Goal: Information Seeking & Learning: Learn about a topic

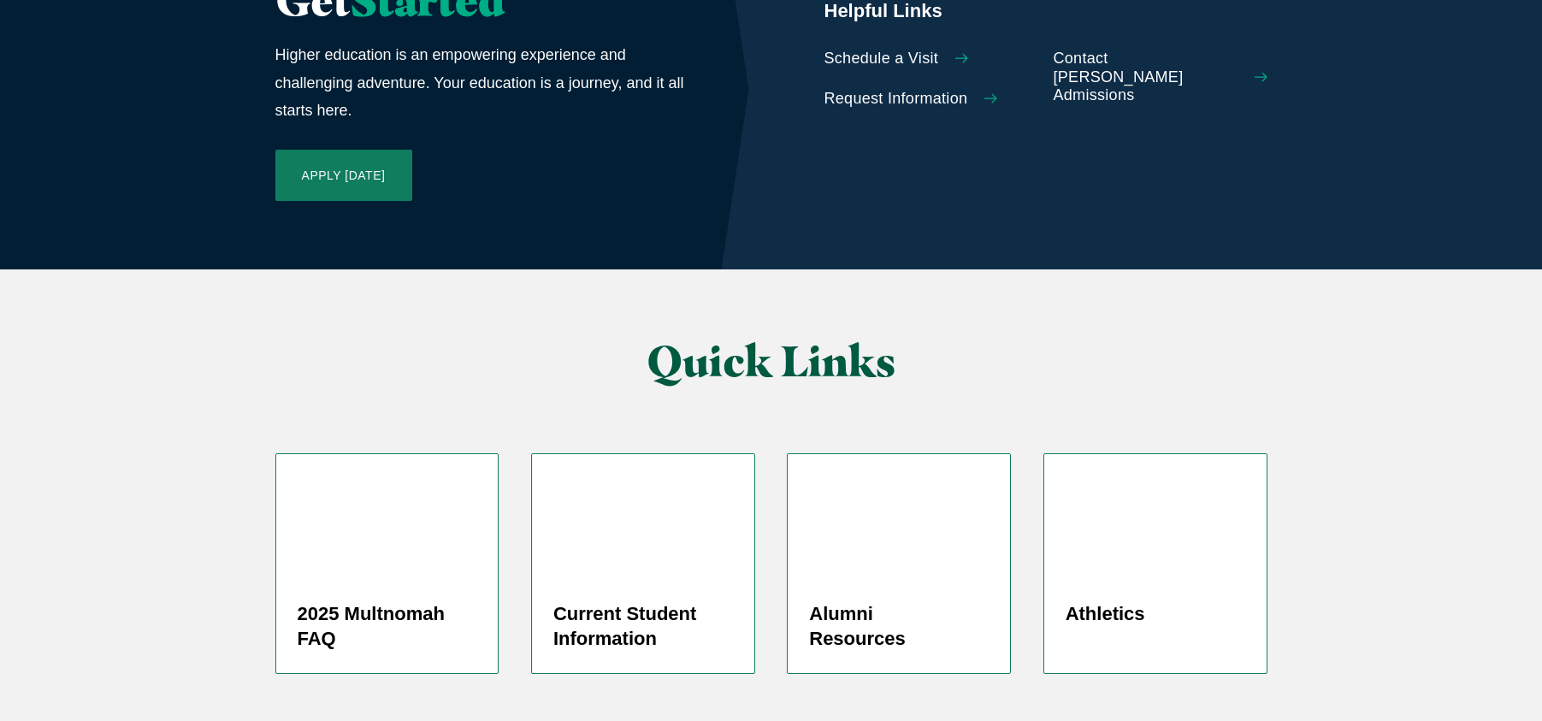
scroll to position [4125, 0]
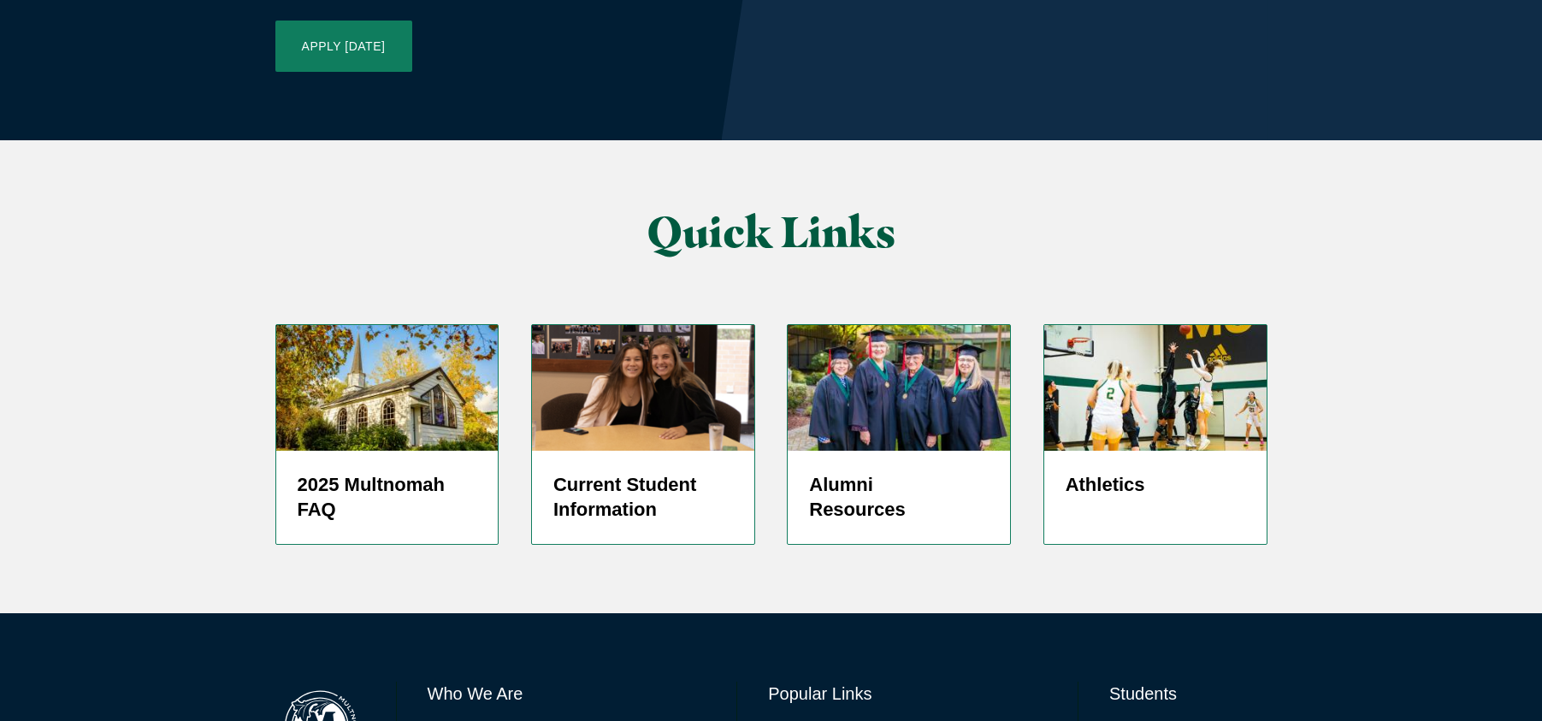
click at [798, 720] on link "Directory" at bounding box center [795, 734] width 55 height 25
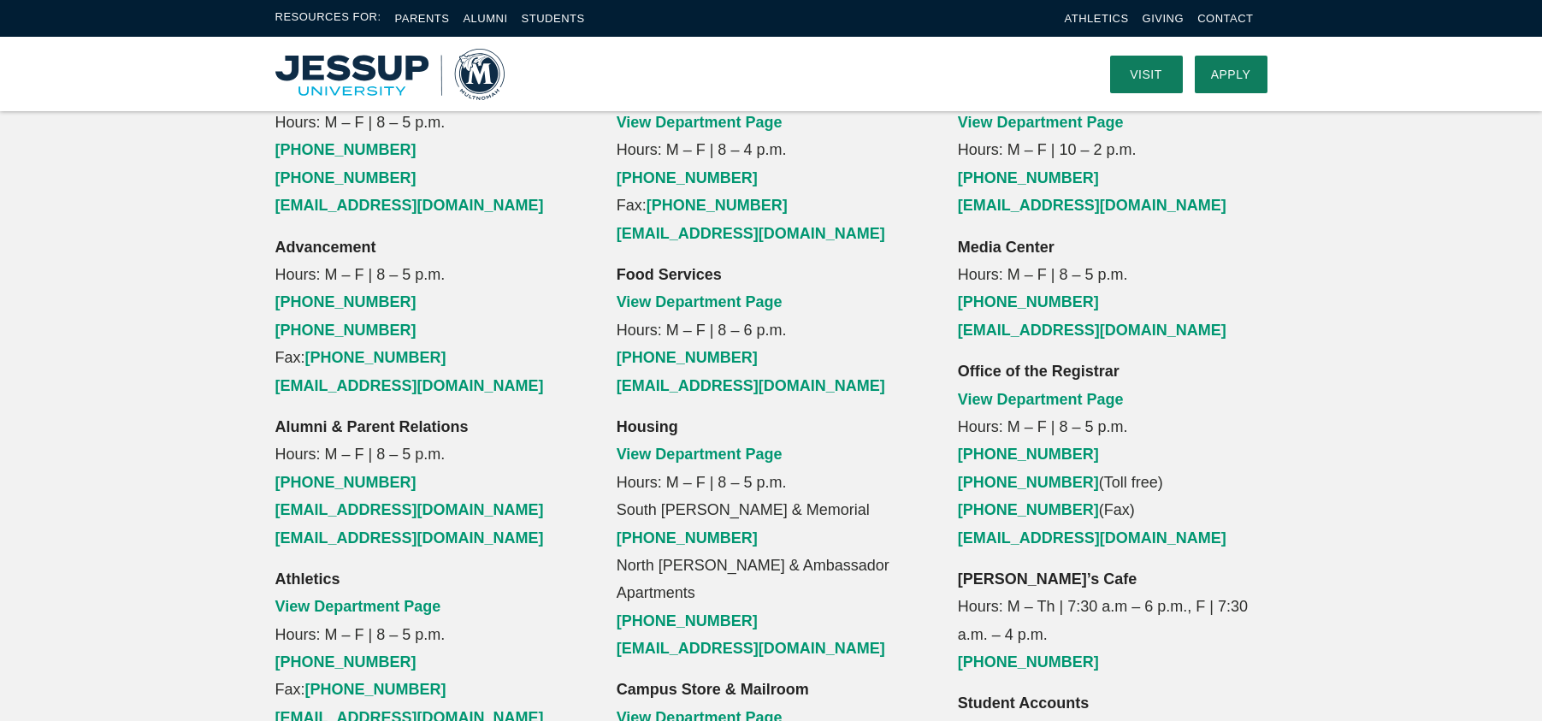
scroll to position [1198, 0]
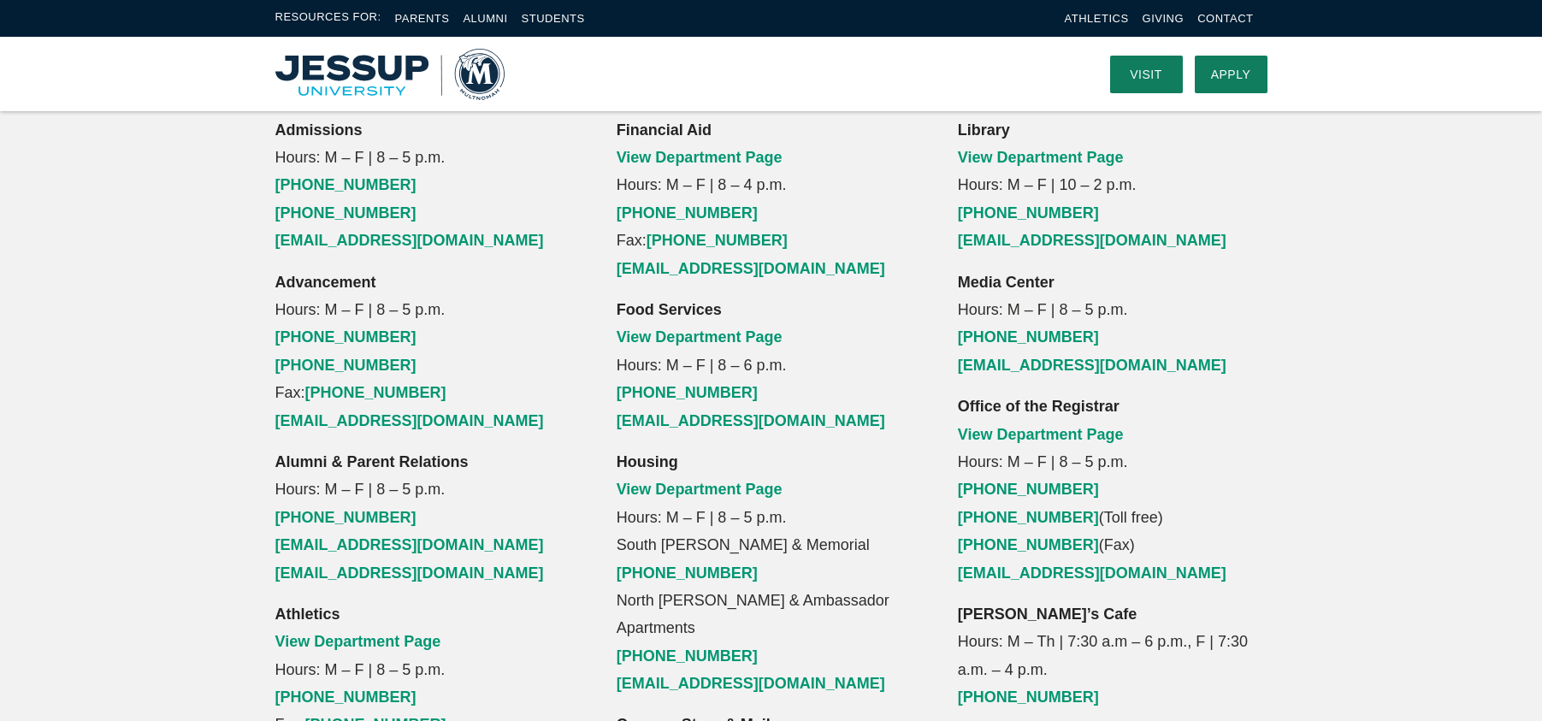
click at [640, 453] on strong "Housing" at bounding box center [648, 461] width 62 height 17
click at [641, 453] on strong "Housing" at bounding box center [648, 461] width 62 height 17
drag, startPoint x: 648, startPoint y: 432, endPoint x: 800, endPoint y: 430, distance: 152.3
click at [800, 448] on p "Housing View Department Page Hours: M – F | 8 – 5 p.m. South Aldrich & Memorial…" at bounding box center [772, 573] width 310 height 250
click at [719, 448] on p "Housing View Department Page Hours: M – F | 8 – 5 p.m. South Aldrich & Memorial…" at bounding box center [772, 573] width 310 height 250
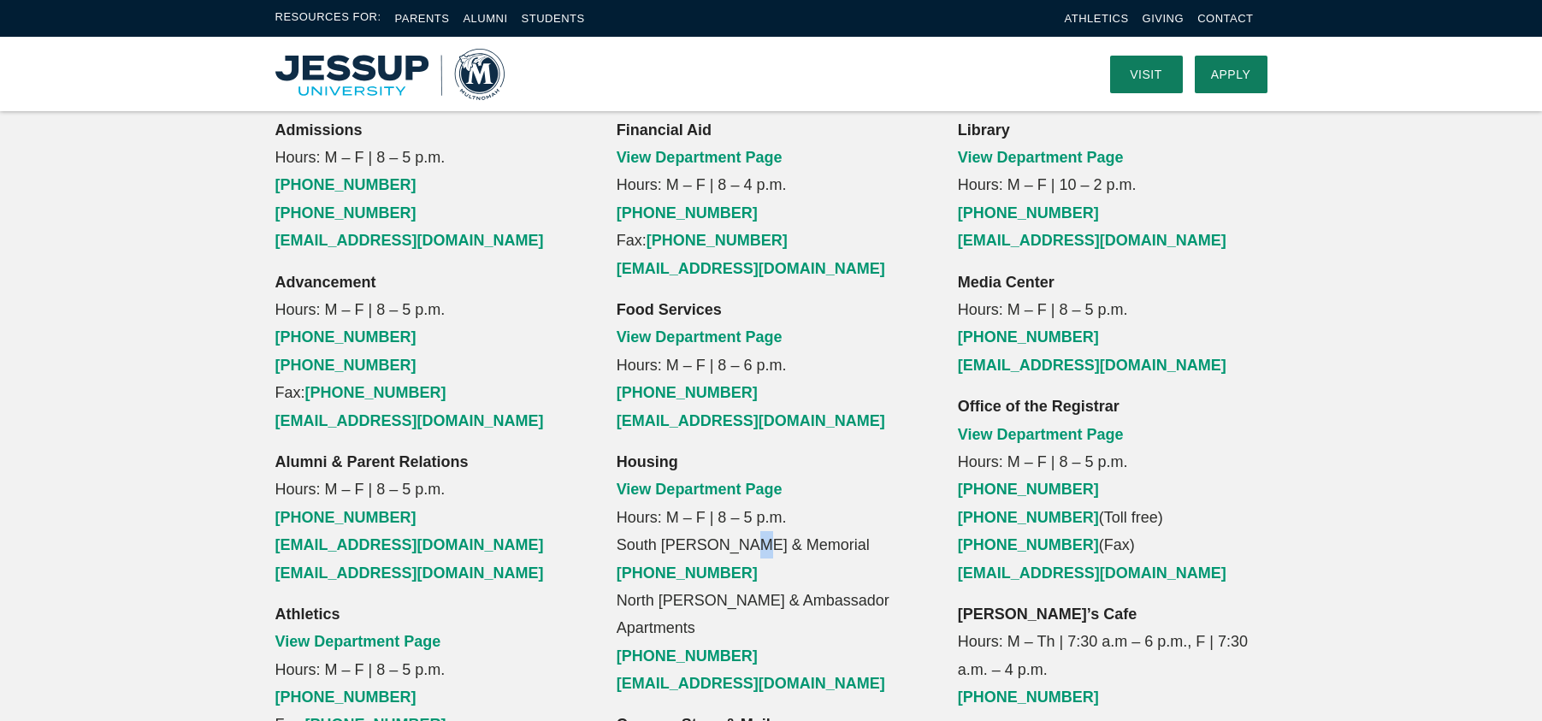
click at [719, 448] on p "Housing View Department Page Hours: M – F | 8 – 5 p.m. South Aldrich & Memorial…" at bounding box center [772, 573] width 310 height 250
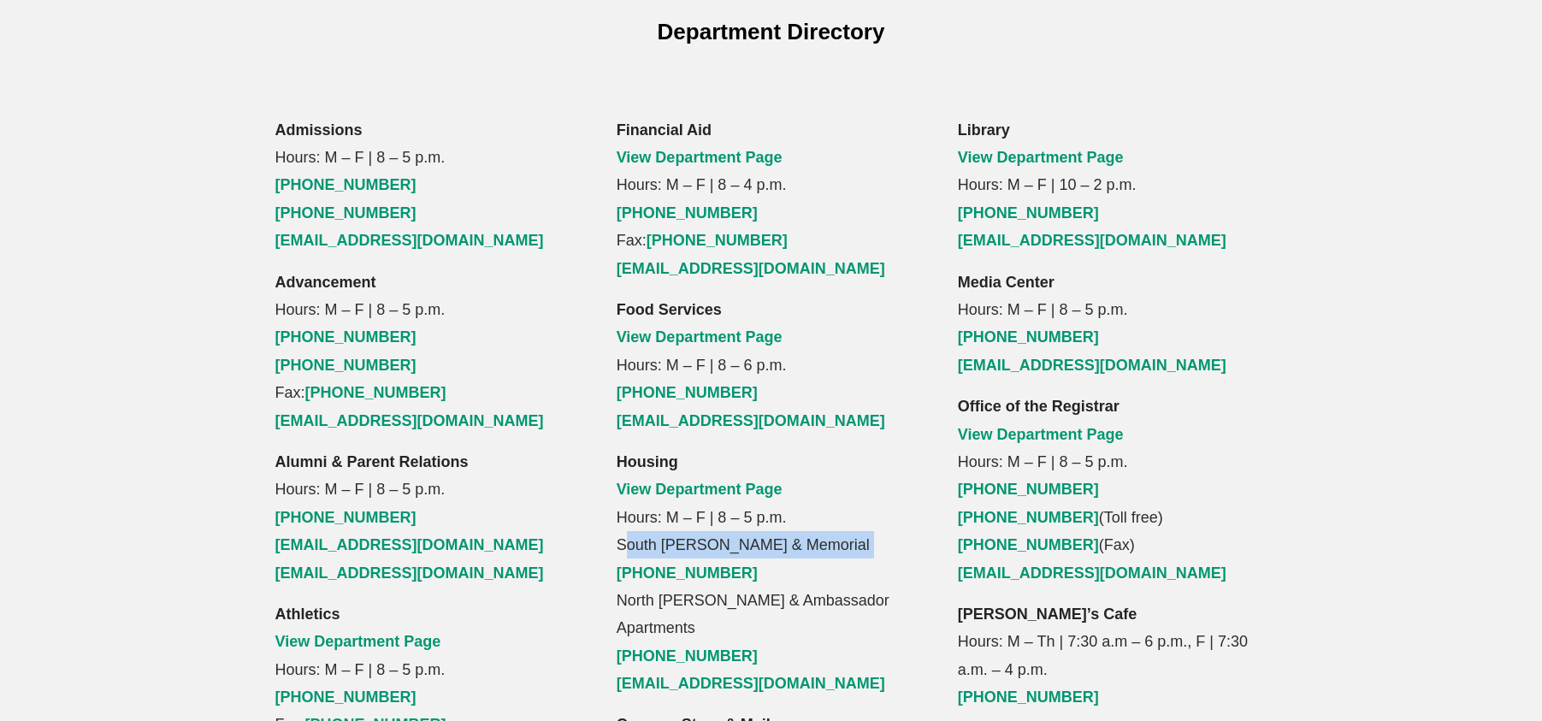
click at [654, 448] on p "Housing View Department Page Hours: M – F | 8 – 5 p.m. South Aldrich & Memorial…" at bounding box center [772, 573] width 310 height 250
click at [677, 448] on p "Housing View Department Page Hours: M – F | 8 – 5 p.m. South Aldrich & Memorial…" at bounding box center [772, 573] width 310 height 250
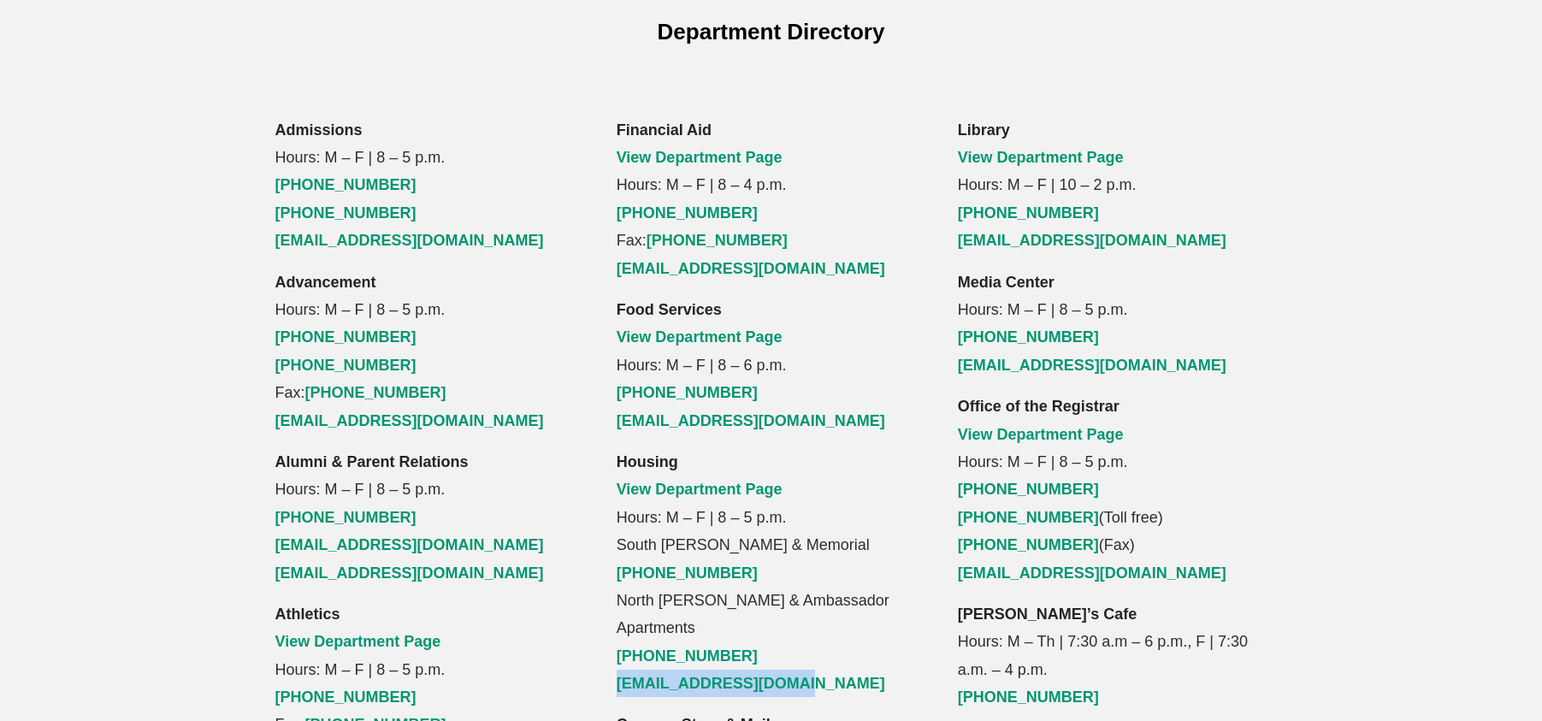
drag, startPoint x: 613, startPoint y: 547, endPoint x: 836, endPoint y: 550, distance: 222.4
click at [836, 550] on div "Financial Aid View Department Page Hours: M – F | 8 – 4 p.m. (503) 251-5335 Fax…" at bounding box center [770, 683] width 341 height 1135
click at [606, 545] on div "Financial Aid View Department Page Hours: M – F | 8 – 4 p.m. (503) 251-5335 Fax…" at bounding box center [770, 683] width 341 height 1135
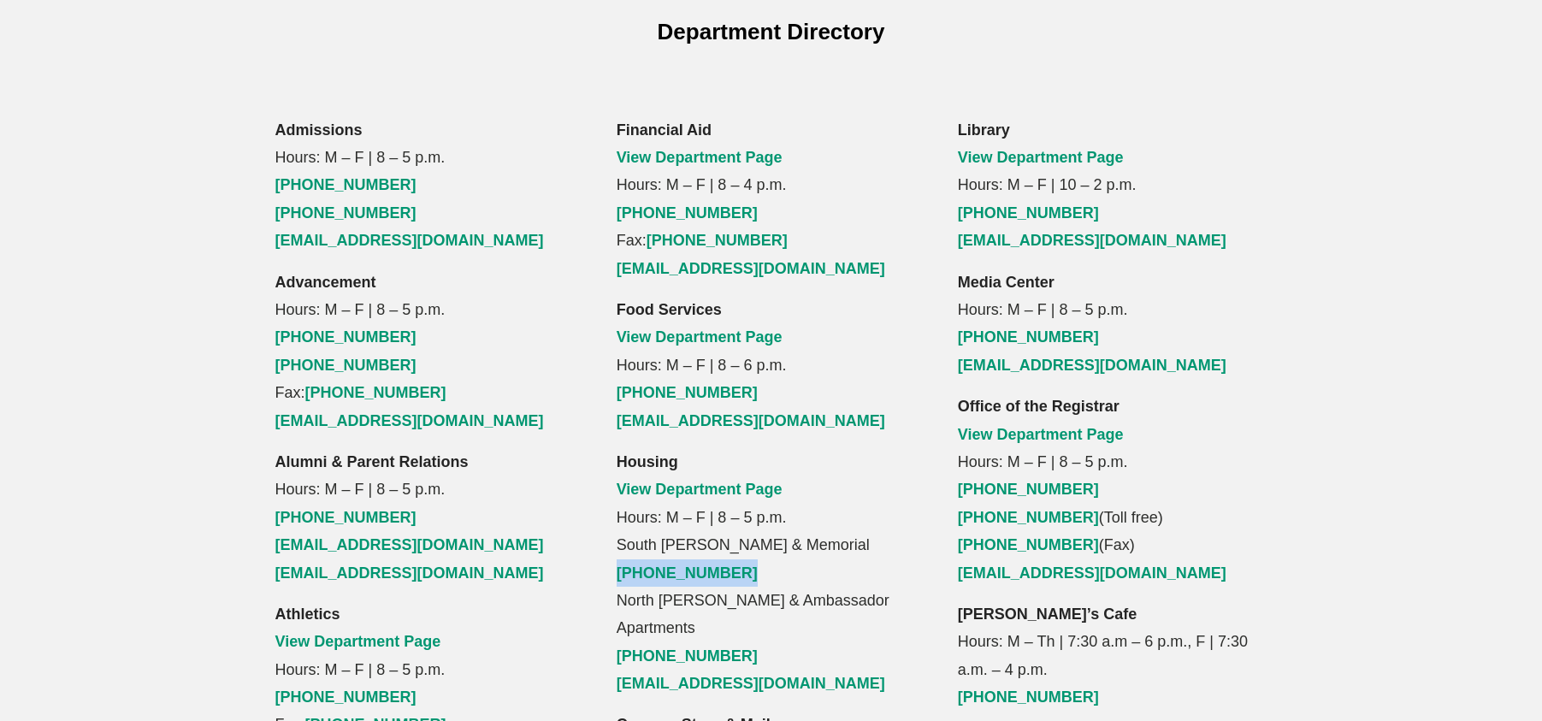
drag, startPoint x: 610, startPoint y: 458, endPoint x: 741, endPoint y: 464, distance: 131.0
click at [741, 464] on div "Financial Aid View Department Page Hours: M – F | 8 – 4 p.m. (503) 251-5335 Fax…" at bounding box center [770, 683] width 341 height 1135
click at [740, 464] on p "Housing View Department Page Hours: M – F | 8 – 5 p.m. South Aldrich & Memorial…" at bounding box center [772, 573] width 310 height 250
drag, startPoint x: 740, startPoint y: 464, endPoint x: 615, endPoint y: 455, distance: 125.2
click at [615, 455] on div "Financial Aid View Department Page Hours: M – F | 8 – 4 p.m. (503) 251-5335 Fax…" at bounding box center [770, 683] width 341 height 1135
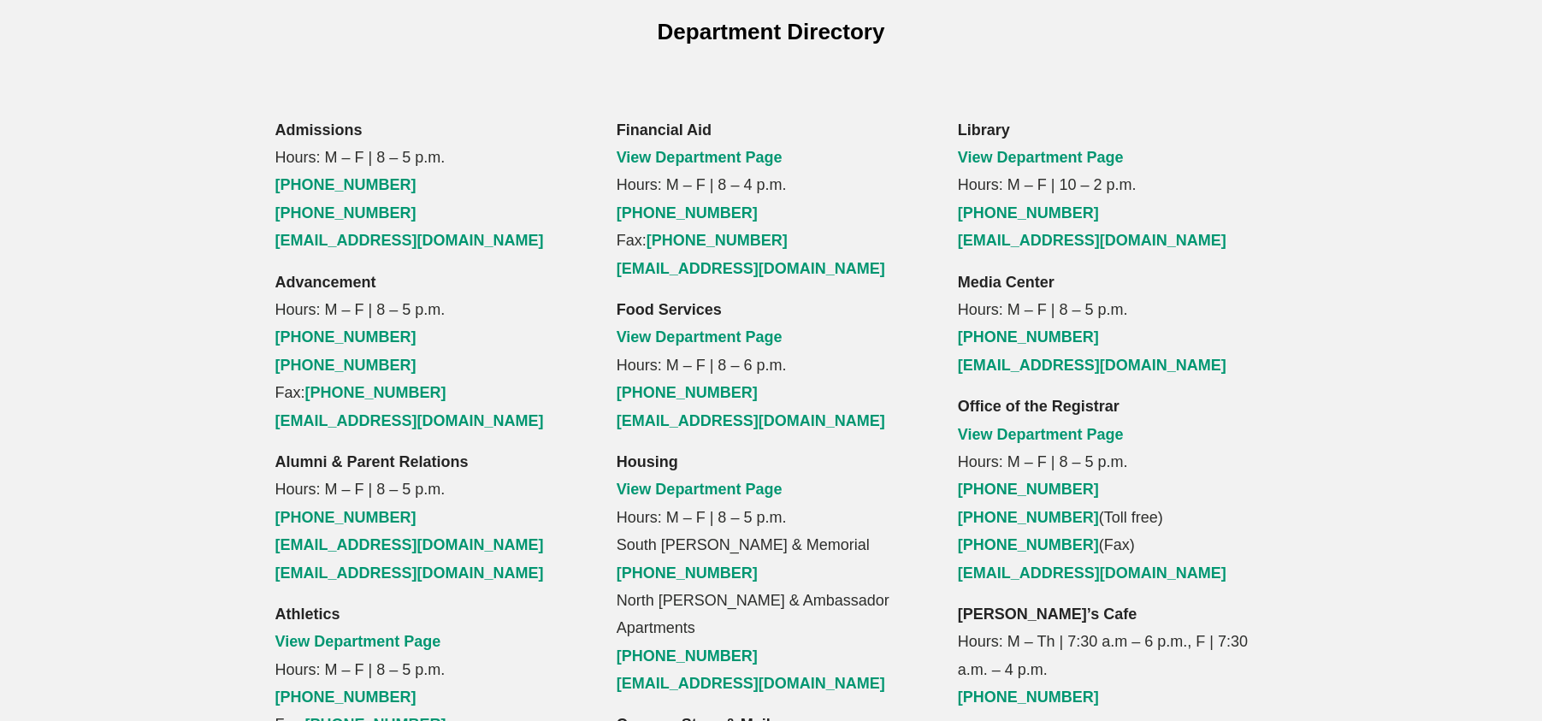
click at [628, 487] on p "Housing View Department Page Hours: M – F | 8 – 5 p.m. South Aldrich & Memorial…" at bounding box center [772, 573] width 310 height 250
drag, startPoint x: 618, startPoint y: 546, endPoint x: 844, endPoint y: 547, distance: 225.8
click at [844, 547] on div "Financial Aid View Department Page Hours: M – F | 8 – 4 p.m. (503) 251-5335 Fax…" at bounding box center [770, 683] width 341 height 1135
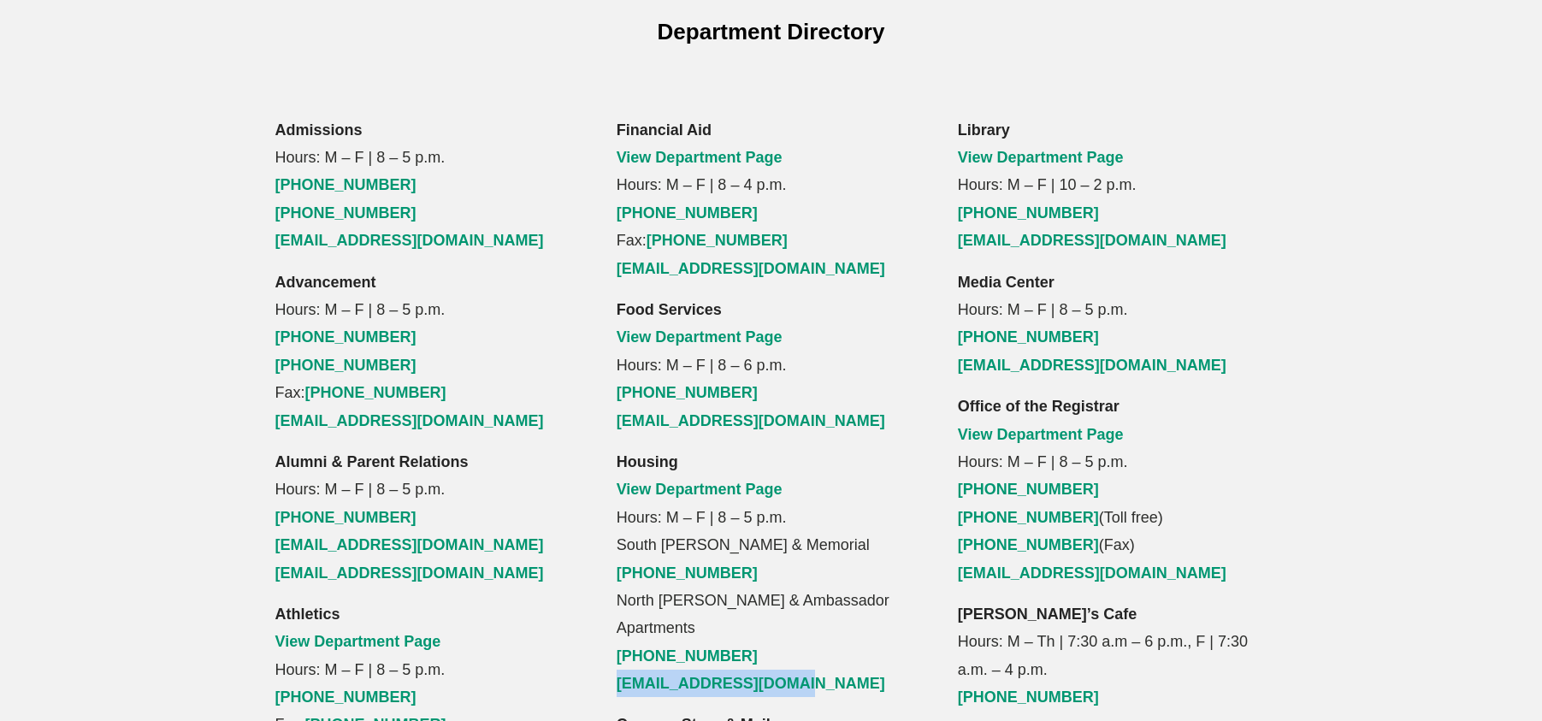
click at [609, 541] on div "Financial Aid View Department Page Hours: M – F | 8 – 4 p.m. (503) 251-5335 Fax…" at bounding box center [770, 683] width 341 height 1135
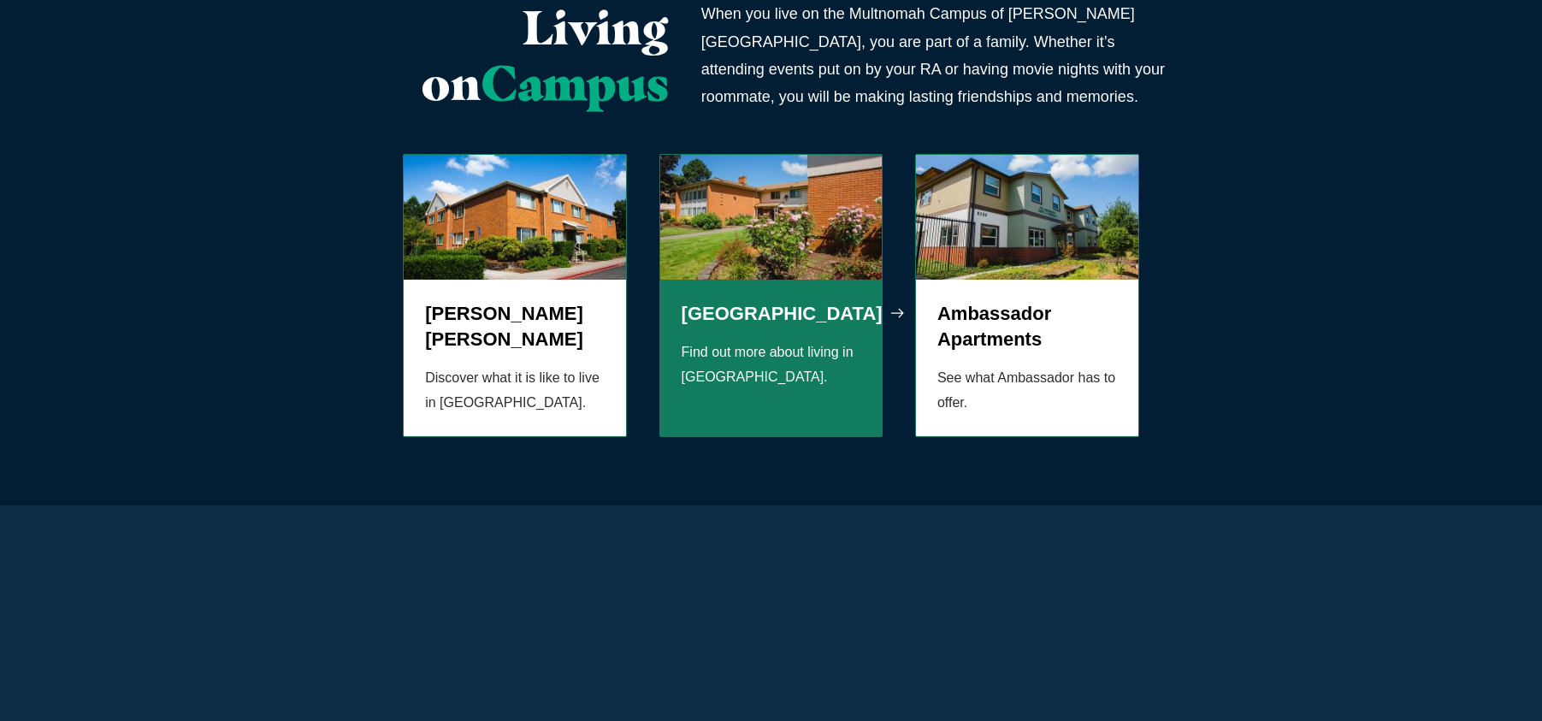
scroll to position [855, 0]
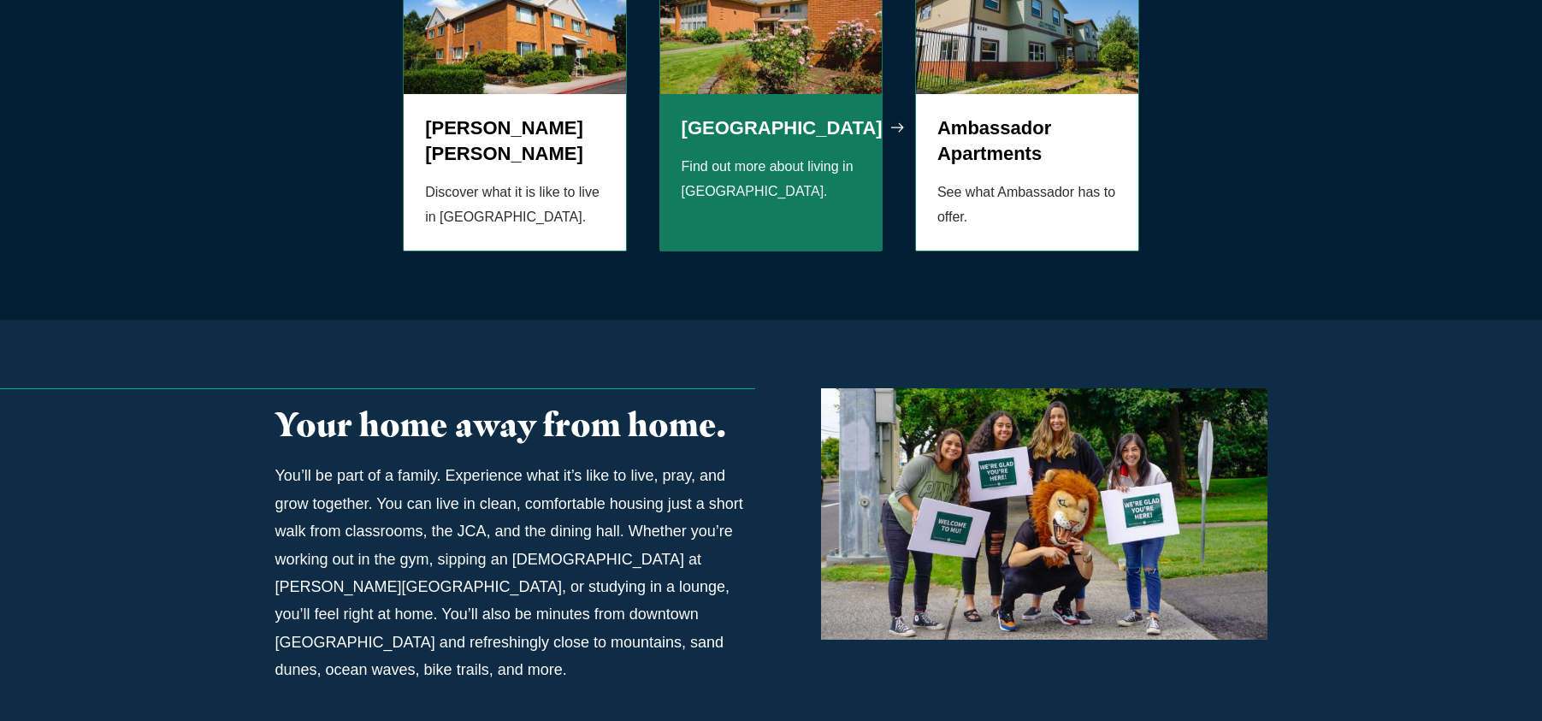
click at [742, 155] on p "Find out more about living in Memorial." at bounding box center [772, 180] width 180 height 50
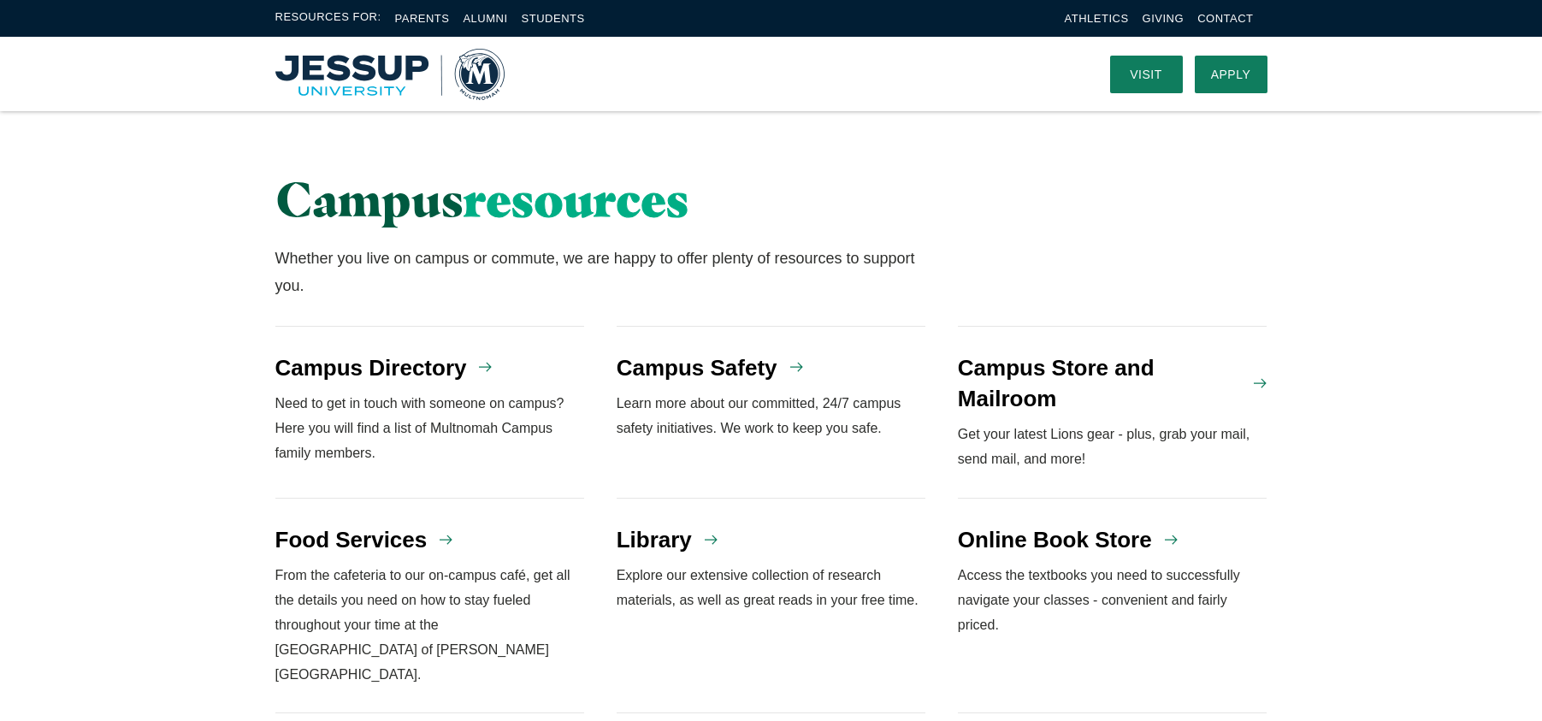
scroll to position [1156, 0]
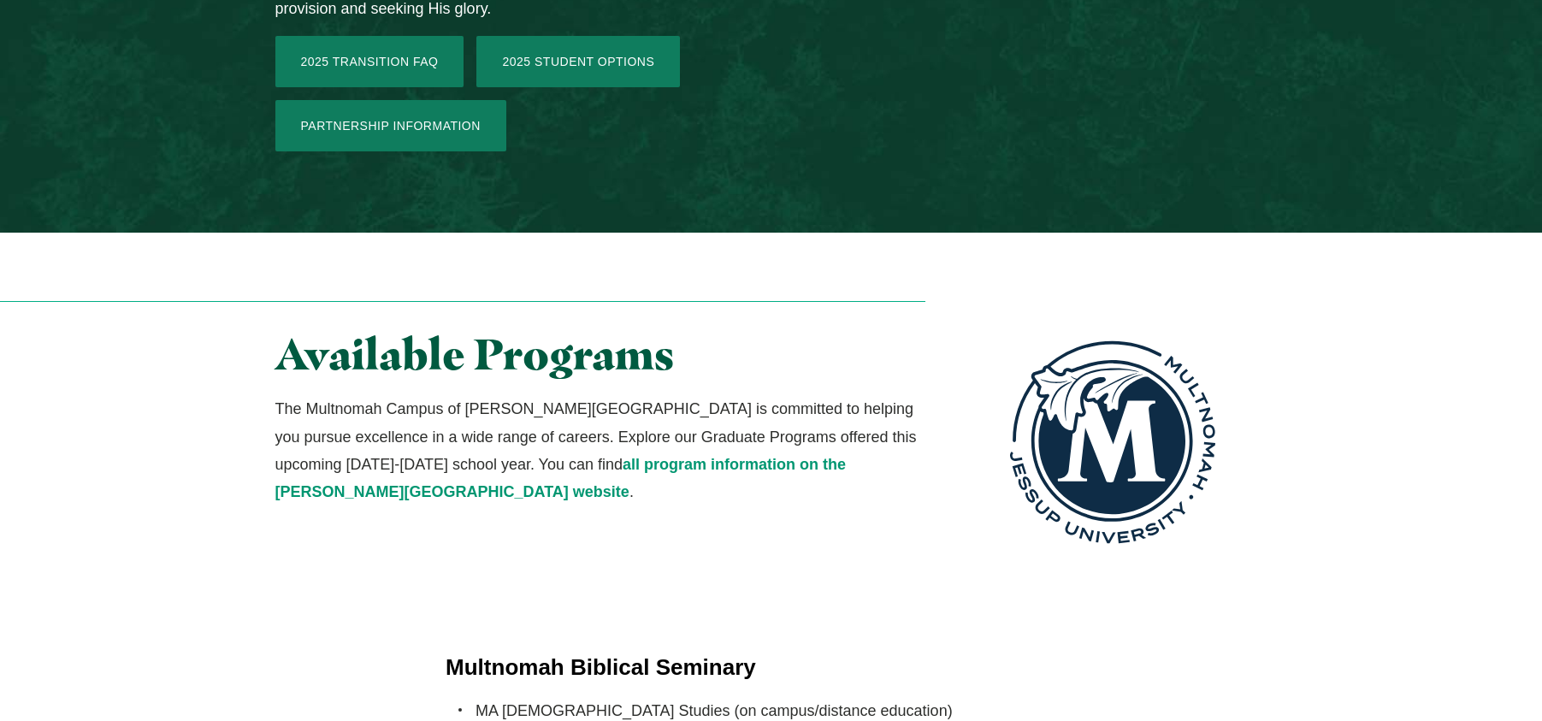
scroll to position [2908, 0]
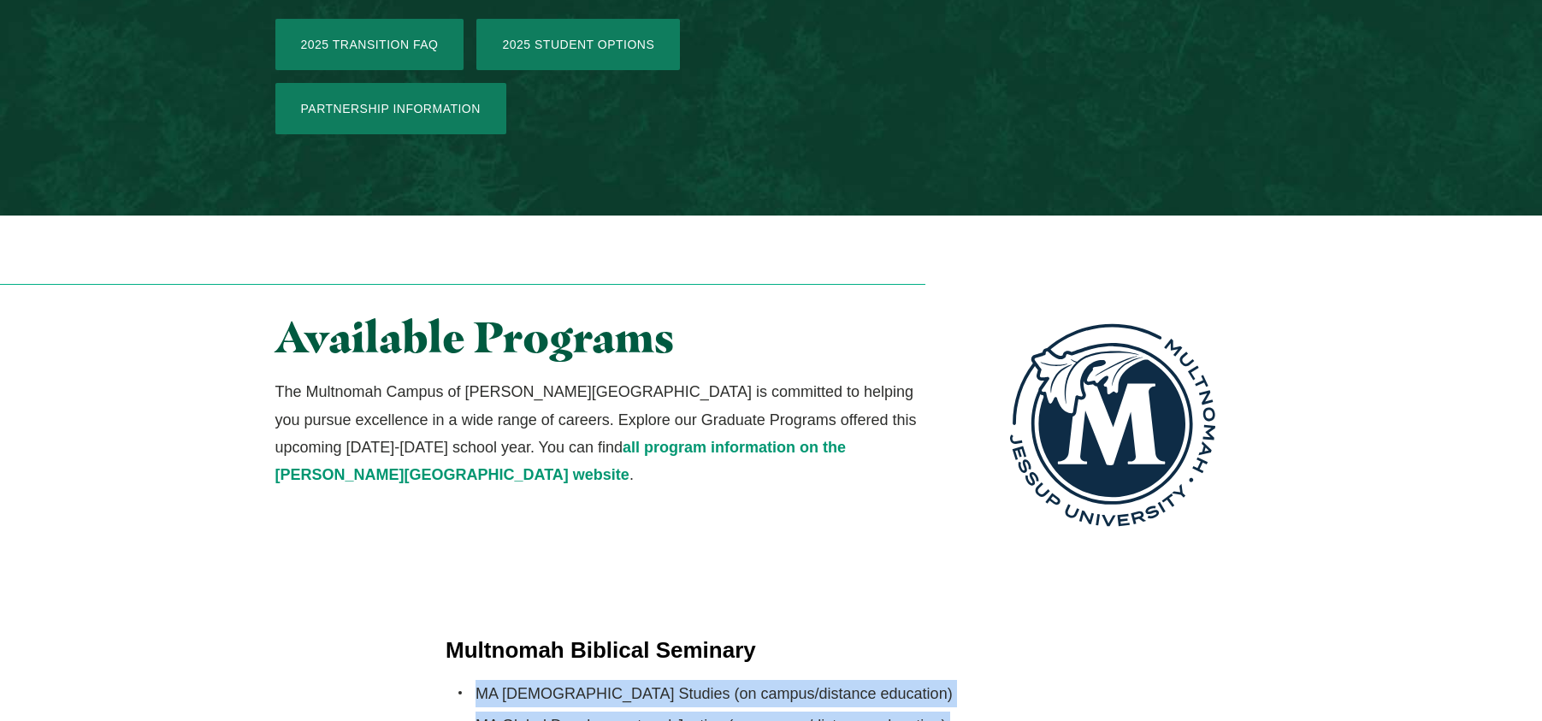
drag, startPoint x: 478, startPoint y: 373, endPoint x: 723, endPoint y: 488, distance: 270.5
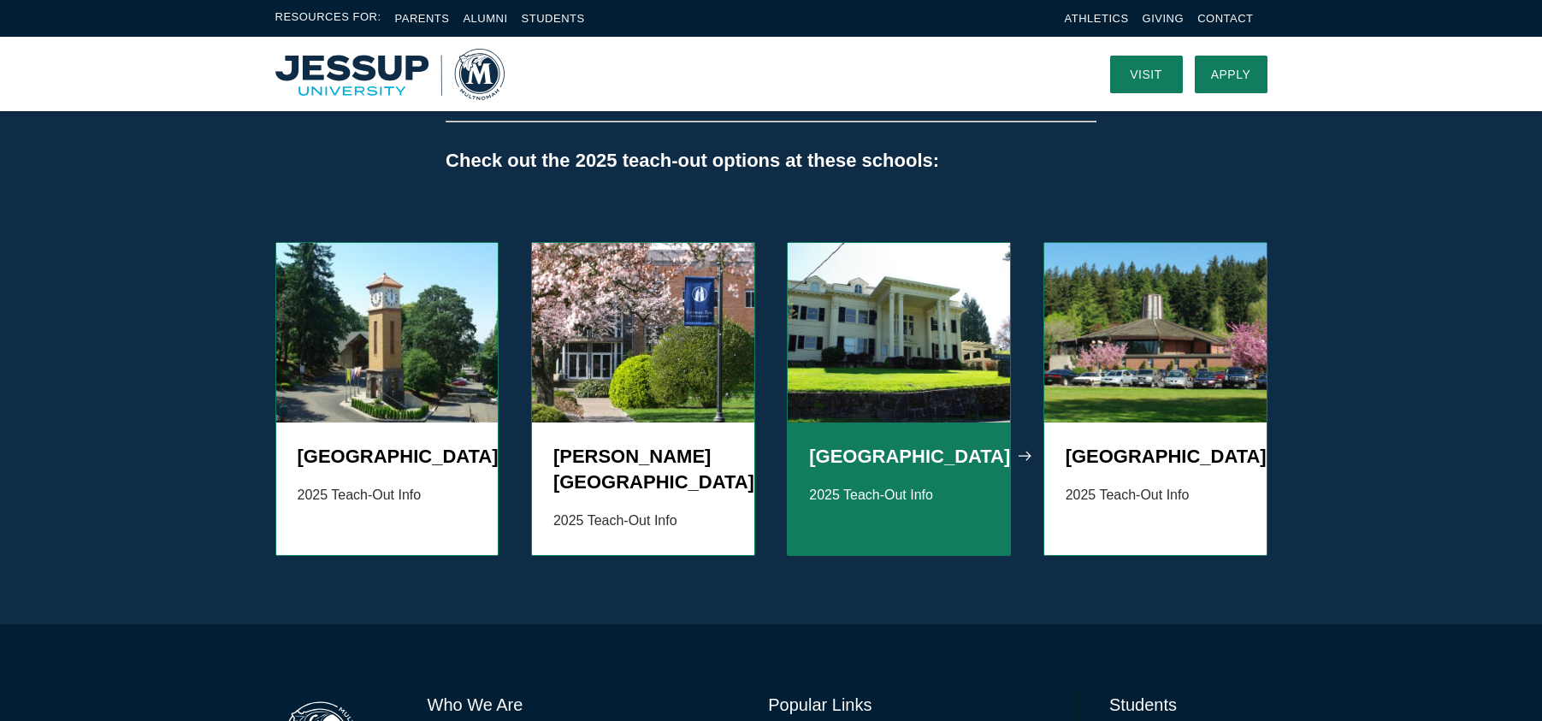
scroll to position [1685, 0]
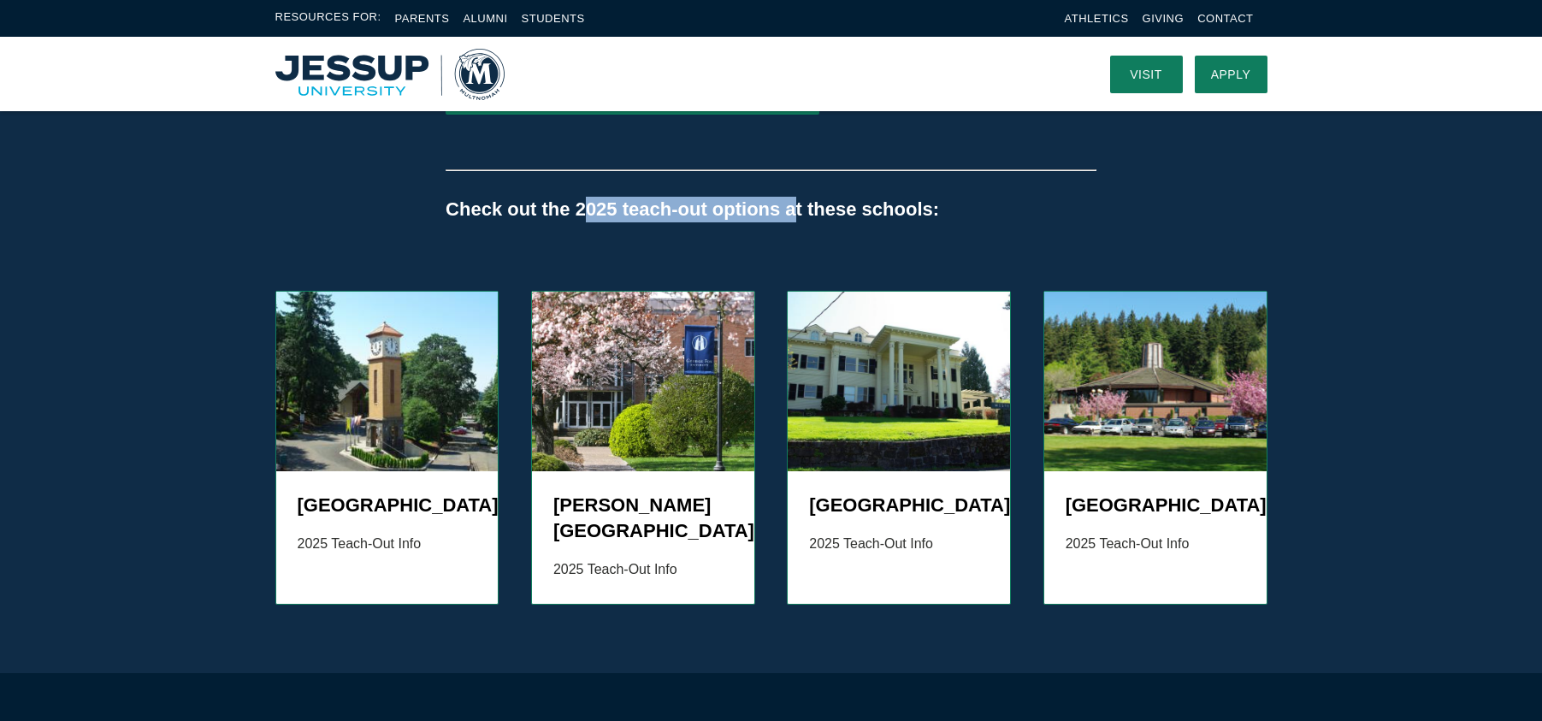
drag, startPoint x: 591, startPoint y: 181, endPoint x: 802, endPoint y: 187, distance: 211.4
click at [794, 197] on h5 "Check out the 2025 teach-out options at these schools:" at bounding box center [771, 210] width 651 height 26
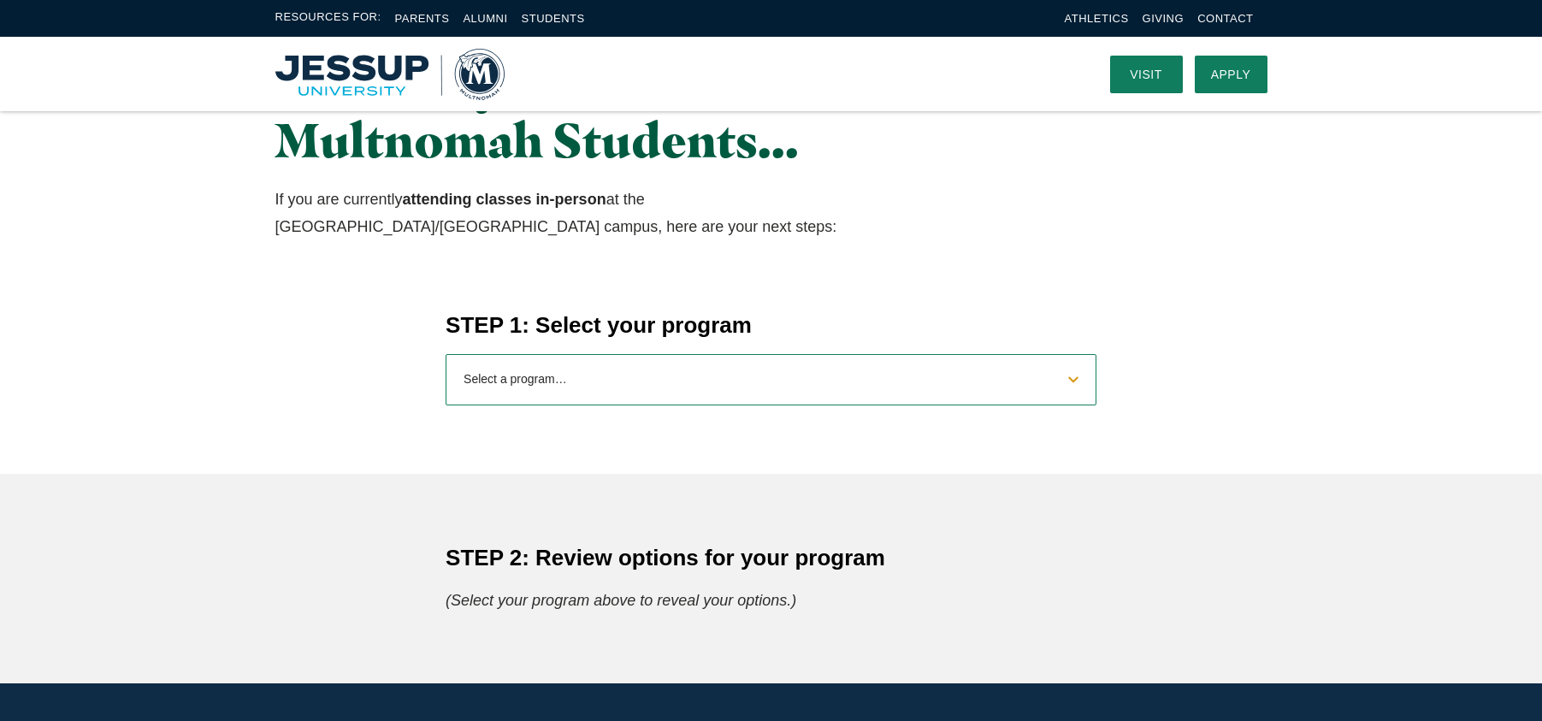
scroll to position [0, 0]
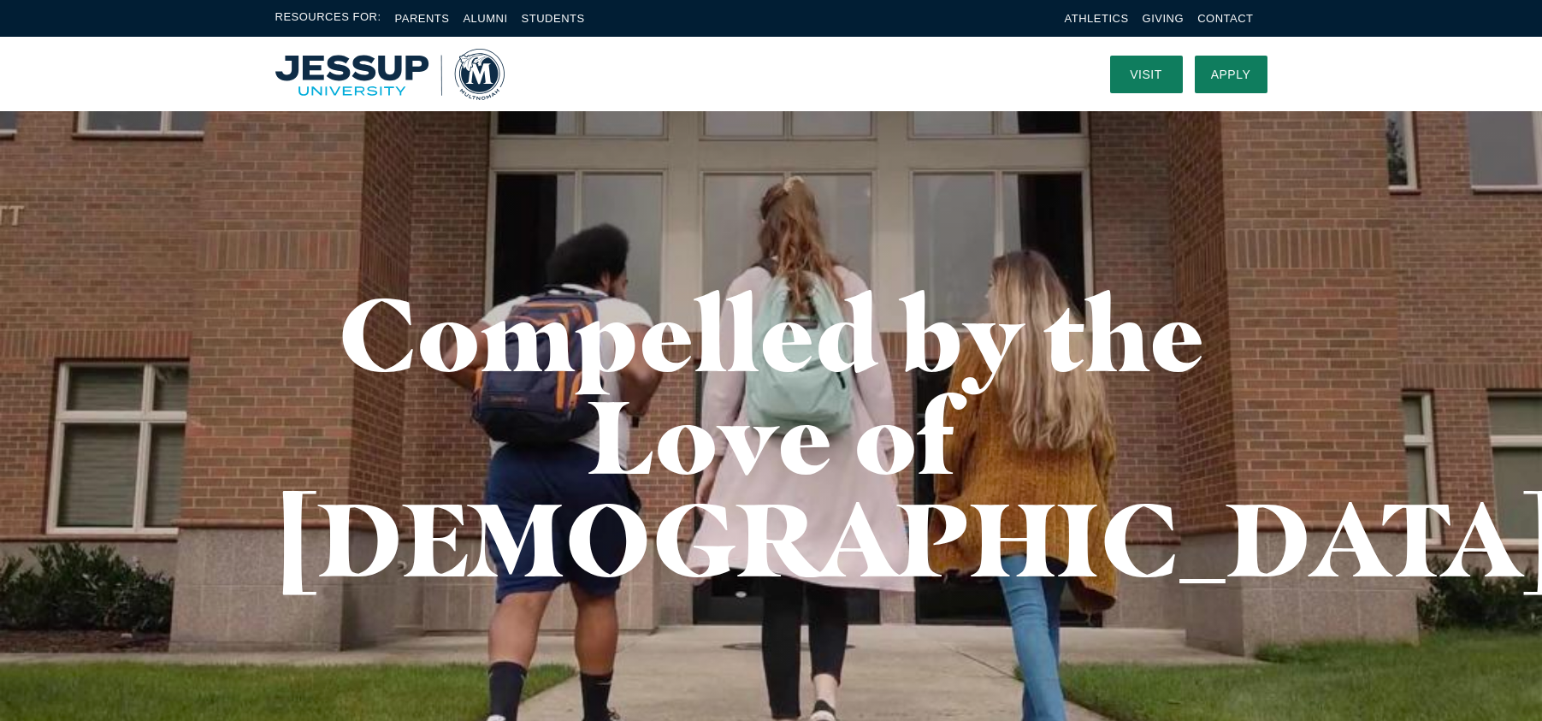
click at [416, 76] on img "Home" at bounding box center [389, 74] width 229 height 51
click at [486, 77] on img "Home" at bounding box center [389, 74] width 229 height 51
click at [561, 17] on link "Students" at bounding box center [553, 18] width 63 height 13
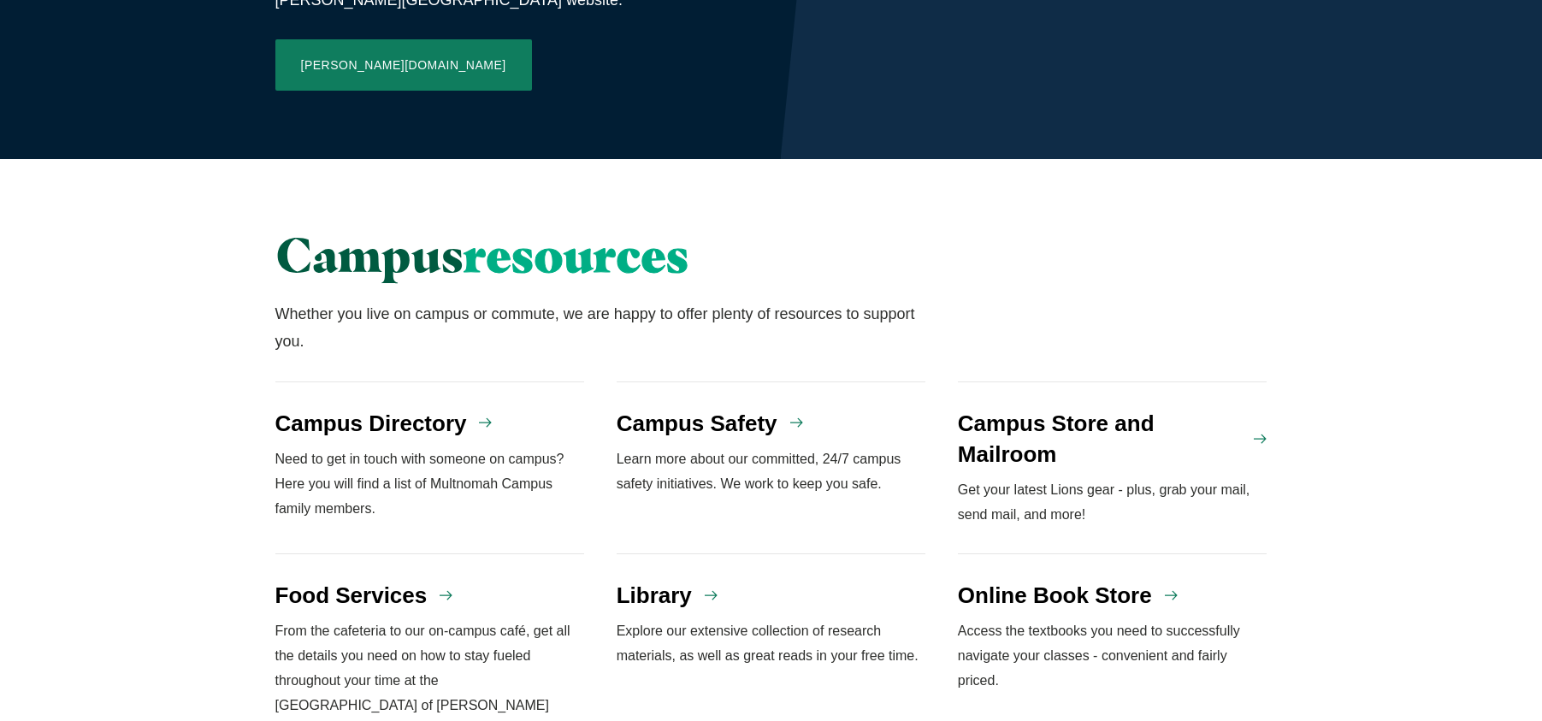
scroll to position [1283, 0]
